Goal: Transaction & Acquisition: Purchase product/service

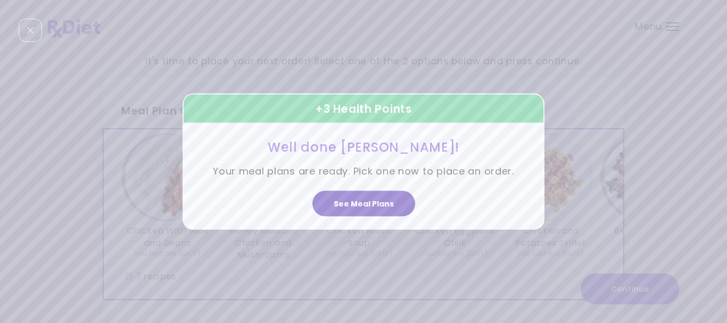
click at [372, 207] on button "See Meal Plans" at bounding box center [364, 204] width 103 height 26
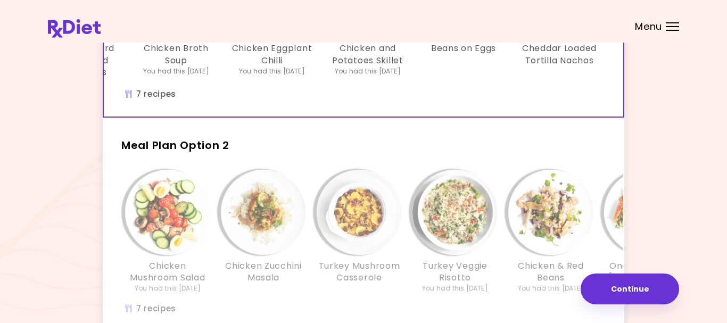
scroll to position [185, 0]
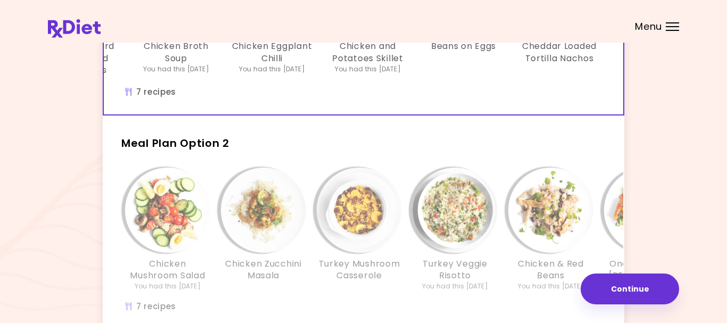
click at [299, 155] on div "Meal Plan Option 2 Chicken Mushroom Salad You had this [DATE] Chicken Zucchini …" at bounding box center [364, 228] width 522 height 206
click at [319, 173] on div "Info - Turkey Mushroom Casserole - Meal Plan Option 2" at bounding box center [359, 210] width 85 height 85
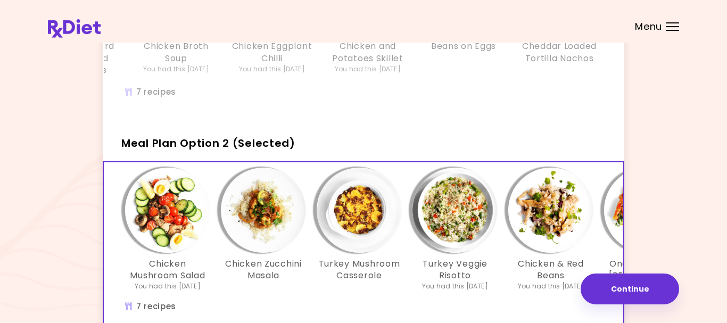
scroll to position [0, 181]
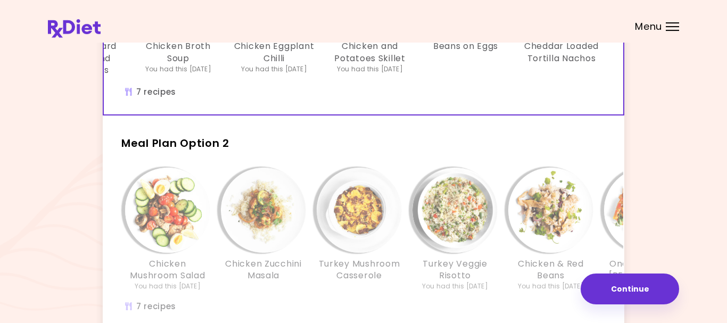
click at [445, 79] on div "Chicken With Rice and Beans You had this [DATE] Honey Mustard Chicken and Mushr…" at bounding box center [274, 18] width 671 height 137
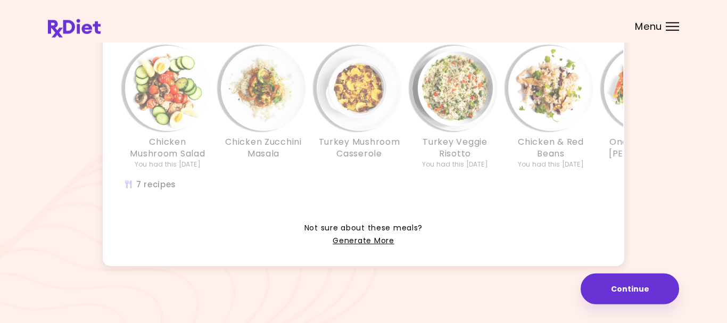
scroll to position [308, 0]
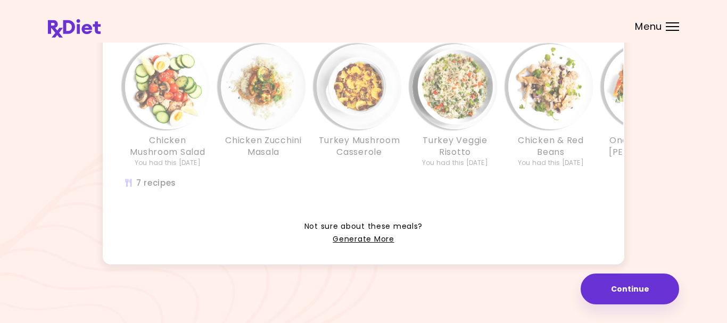
click at [415, 184] on div "Chicken Mushroom Salad You had this [DATE] Chicken Zucchini Masala Turkey Mushr…" at bounding box center [455, 123] width 703 height 168
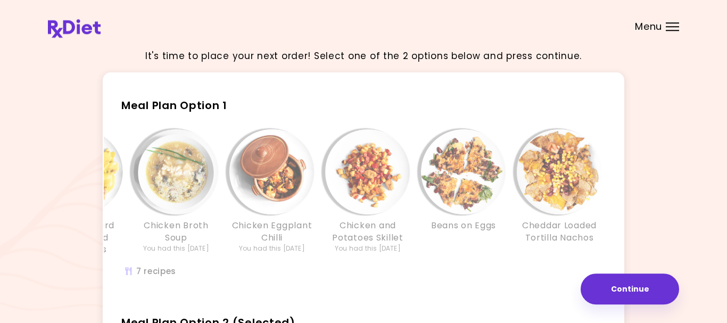
scroll to position [0, 0]
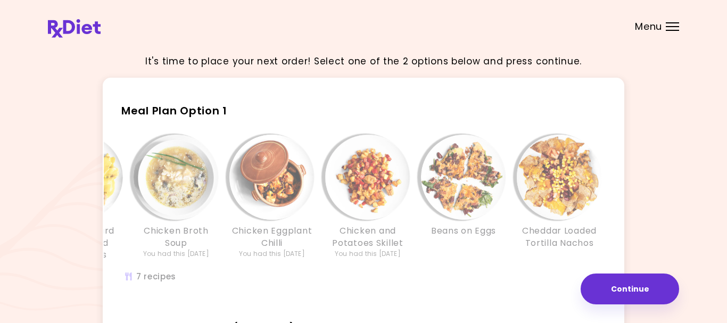
click at [406, 119] on h2 "Meal Plan Option 1" at bounding box center [364, 106] width 522 height 28
click at [415, 233] on div "Chicken and Potatoes Skillet You had this [DATE]" at bounding box center [368, 198] width 96 height 126
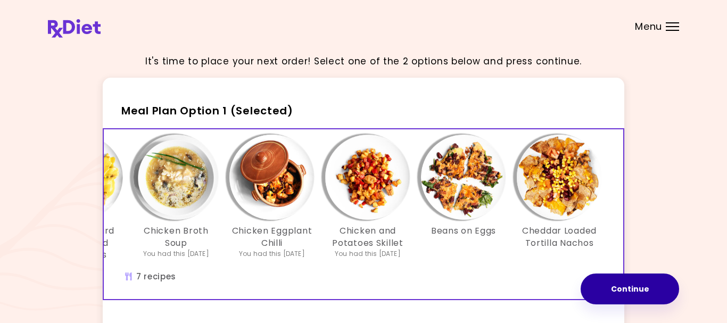
click at [617, 288] on button "Continue" at bounding box center [630, 289] width 98 height 31
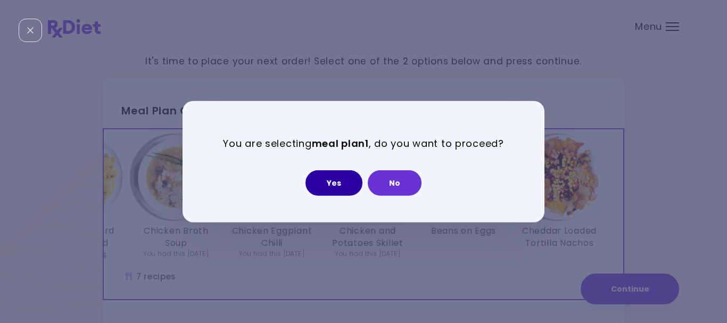
click at [336, 186] on button "Yes" at bounding box center [334, 183] width 57 height 26
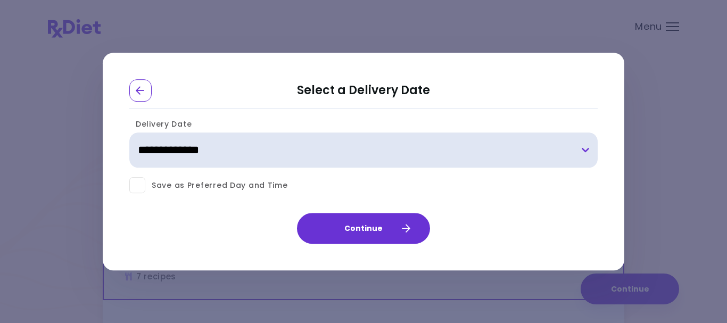
click at [587, 154] on select "**********" at bounding box center [363, 150] width 469 height 35
select select "**********"
click option "**********" at bounding box center [0, 0] width 0 height 0
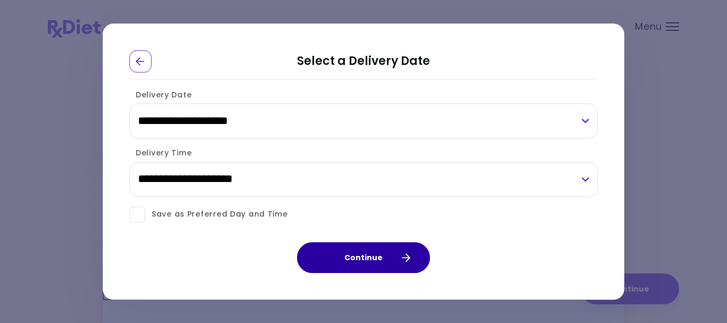
click at [403, 259] on icon "button" at bounding box center [406, 258] width 10 height 10
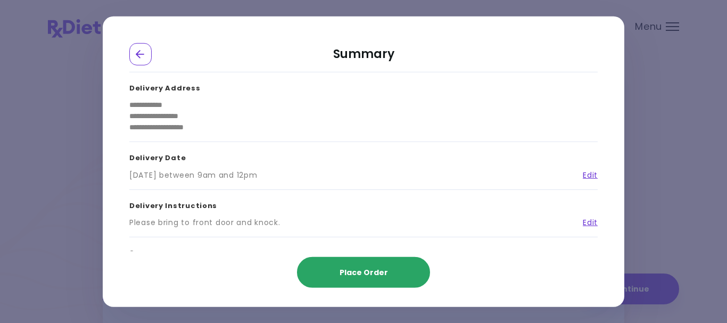
click at [373, 275] on span "Place Order" at bounding box center [364, 272] width 48 height 11
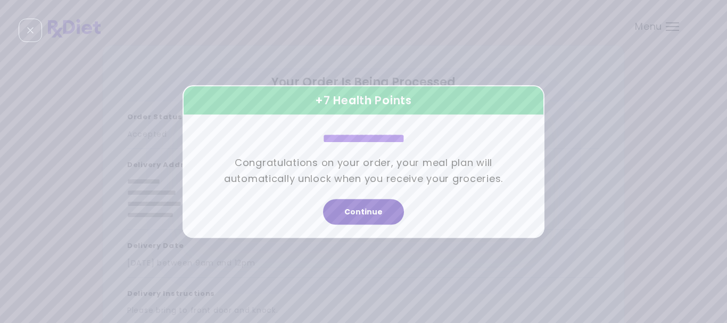
click at [365, 215] on button "Continue" at bounding box center [363, 212] width 81 height 26
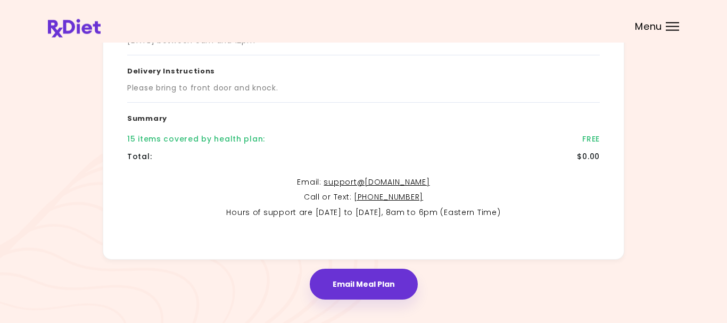
scroll to position [244, 0]
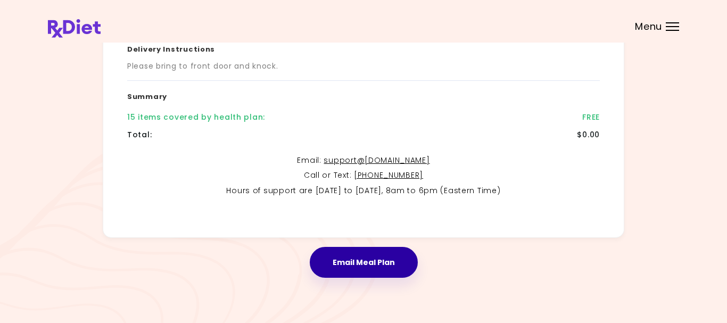
click at [371, 267] on button "Email Meal Plan" at bounding box center [364, 262] width 108 height 31
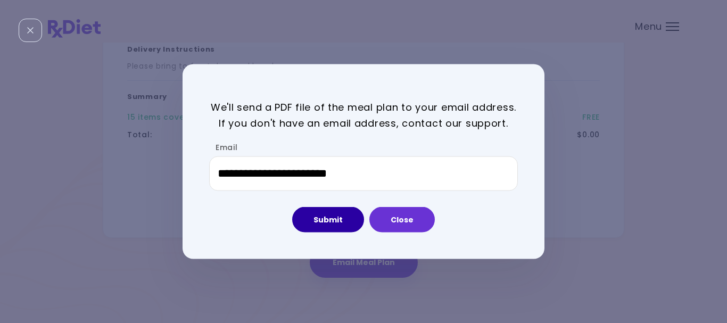
click at [330, 222] on button "Submit" at bounding box center [328, 220] width 72 height 26
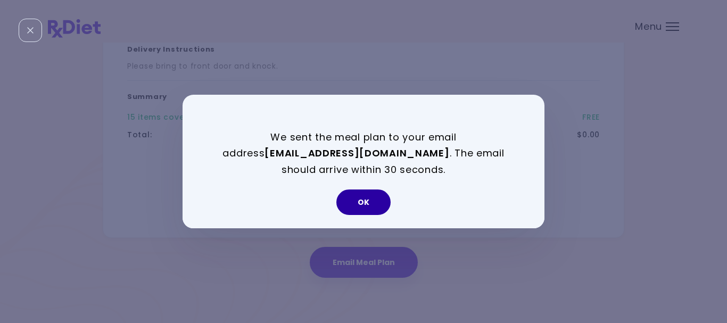
click at [366, 202] on button "OK" at bounding box center [363, 203] width 54 height 26
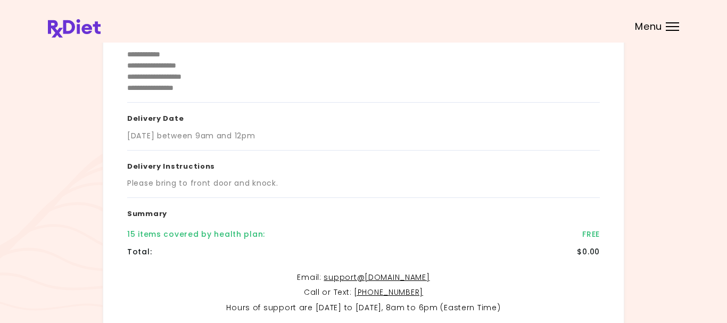
scroll to position [128, 0]
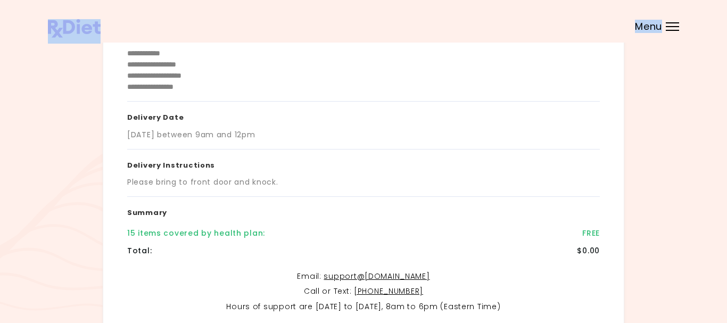
click at [673, 30] on div "**********" at bounding box center [363, 156] width 727 height 568
click at [668, 26] on div "Menu" at bounding box center [672, 26] width 13 height 9
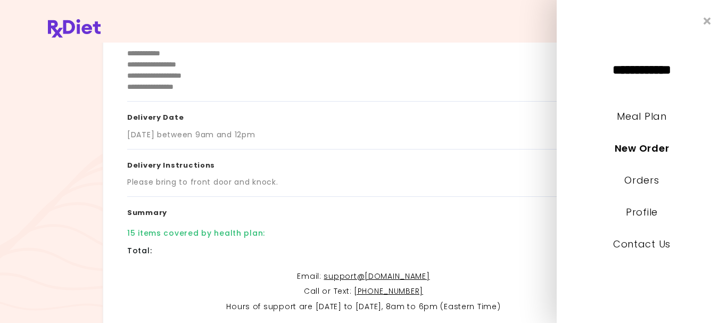
click at [490, 14] on header at bounding box center [363, 21] width 727 height 43
